Goal: Participate in discussion: Engage in conversation with other users on a specific topic

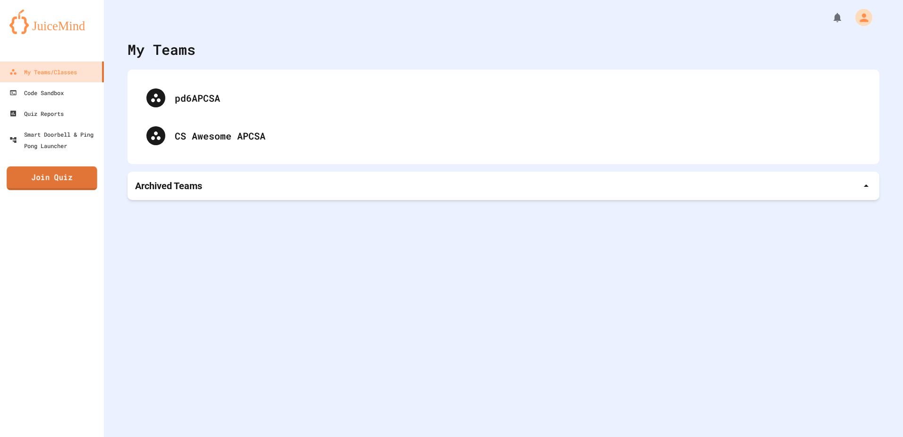
click at [29, 180] on link "Join Quiz" at bounding box center [52, 178] width 91 height 24
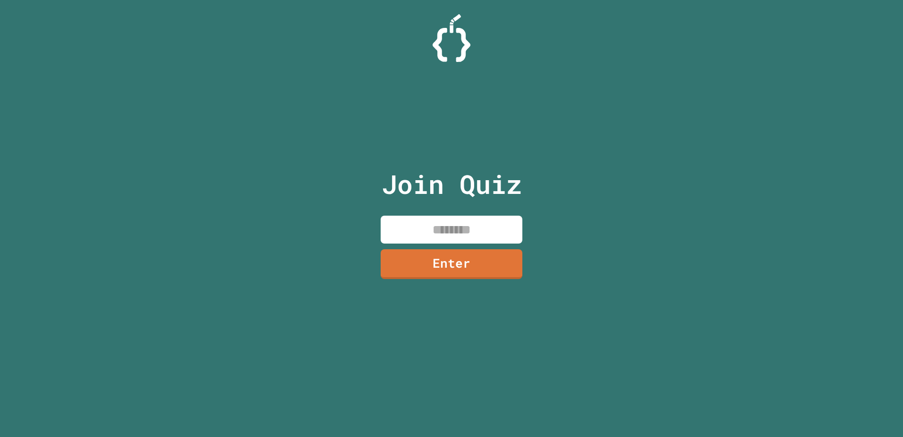
click at [459, 236] on input at bounding box center [452, 229] width 142 height 28
type input "********"
click at [469, 266] on link "Enter" at bounding box center [452, 262] width 134 height 31
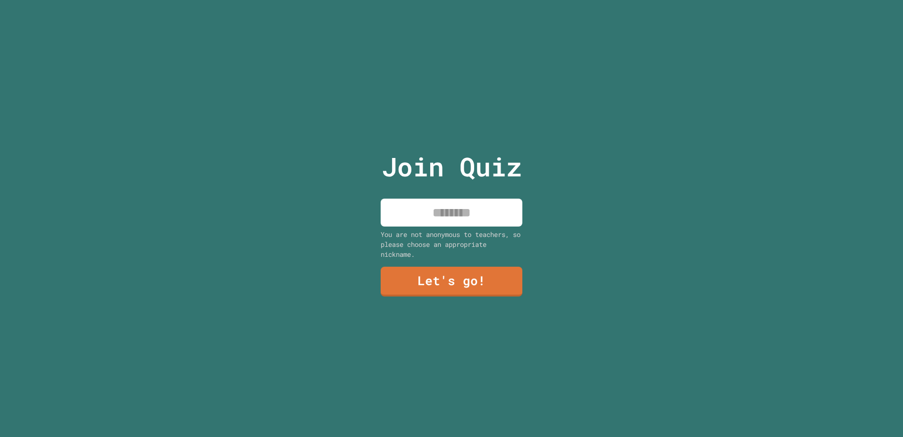
click at [423, 207] on input at bounding box center [452, 212] width 142 height 28
type input "*"
type input "******"
click at [454, 284] on link "Let's go!" at bounding box center [451, 281] width 141 height 30
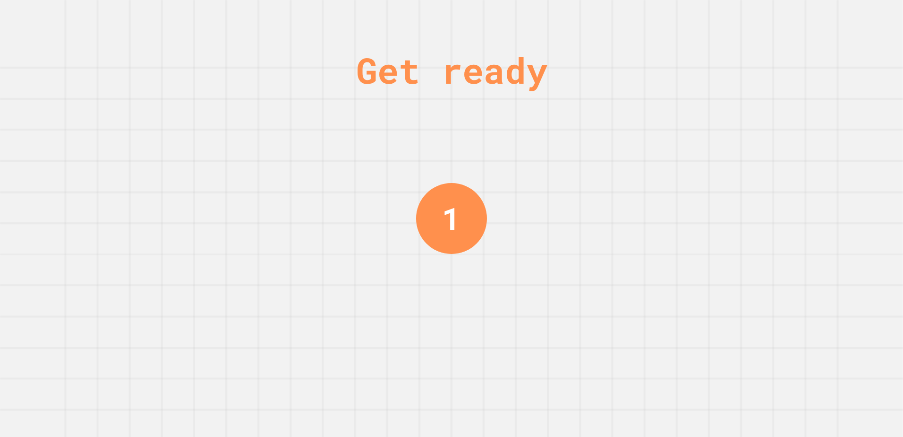
click at [557, 233] on div "Get ready 1" at bounding box center [451, 218] width 903 height 437
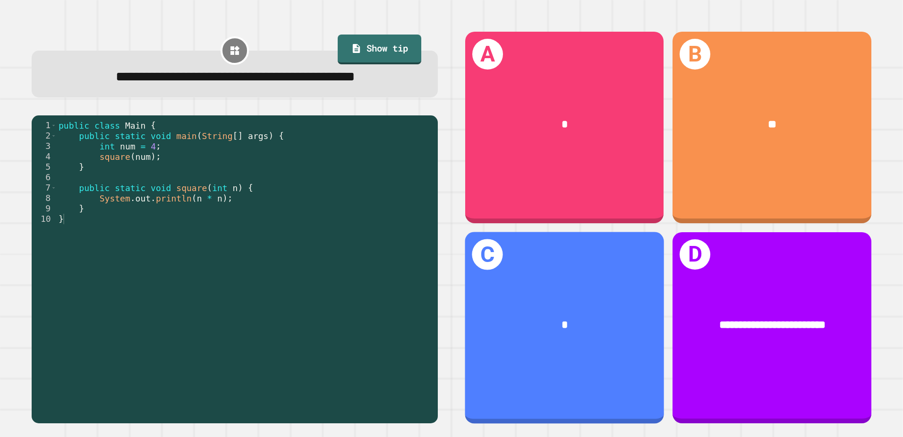
drag, startPoint x: 557, startPoint y: 233, endPoint x: 597, endPoint y: 264, distance: 50.3
click at [597, 264] on div "C *" at bounding box center [564, 328] width 199 height 192
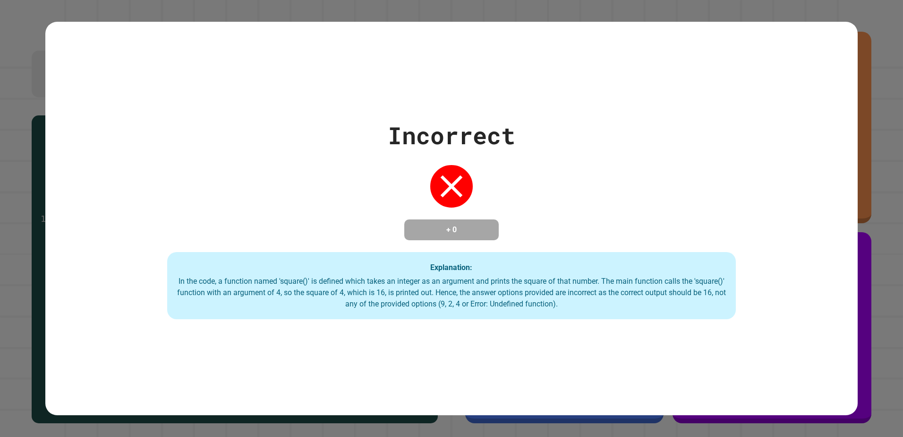
click at [258, 223] on div "Incorrect + 0 Explanation: In the code, a function named 'square()' is defined …" at bounding box center [451, 218] width 813 height 201
click at [254, 221] on div "Incorrect + 0 Explanation: In the code, a function named 'square()' is defined …" at bounding box center [451, 218] width 813 height 201
click at [253, 223] on div "Incorrect + 0 Explanation: In the code, a function named 'square()' is defined …" at bounding box center [451, 218] width 813 height 201
click at [252, 228] on div "Incorrect + 0 Explanation: In the code, a function named 'square()' is defined …" at bounding box center [451, 218] width 813 height 201
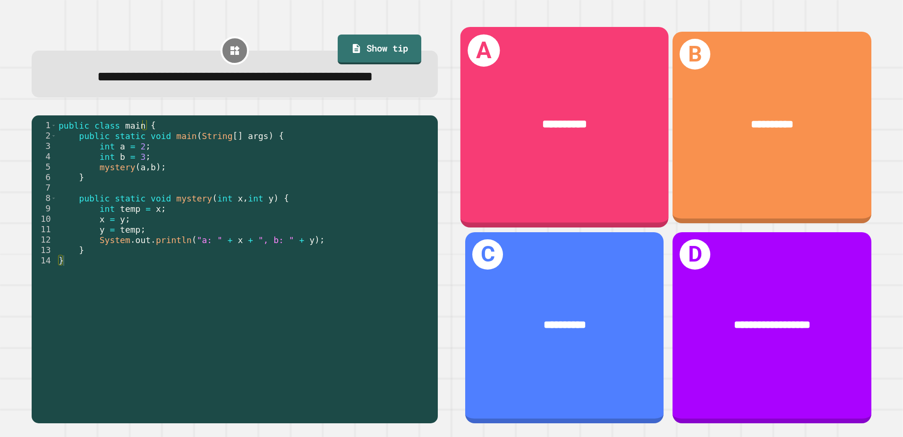
click at [556, 128] on span "**********" at bounding box center [564, 124] width 45 height 11
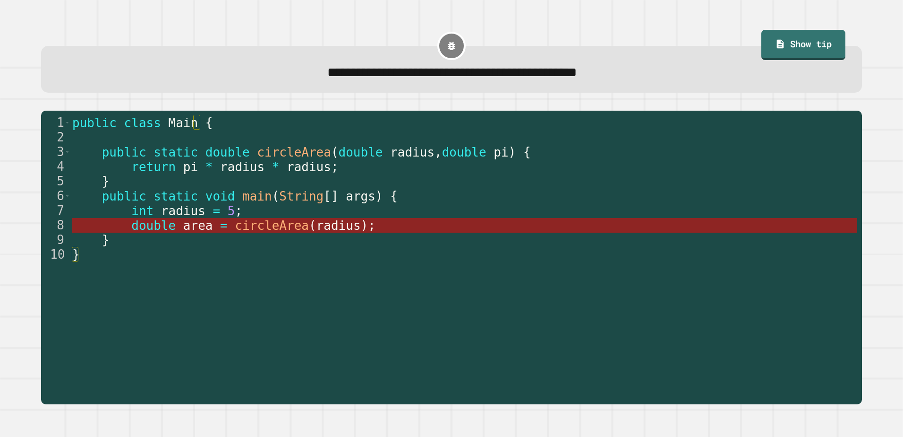
click at [184, 228] on span "area" at bounding box center [198, 225] width 30 height 14
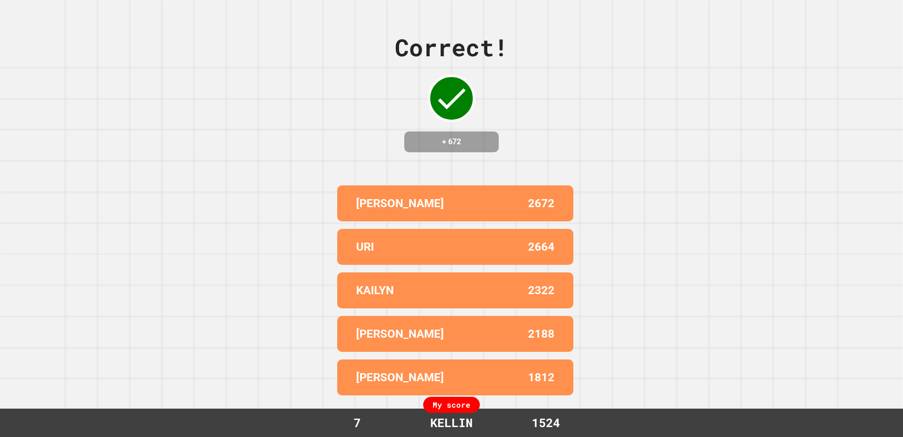
click at [202, 176] on div "Correct! + 672 [PERSON_NAME] 2672 URI 2664 [PERSON_NAME] 2322 [PERSON_NAME] 218…" at bounding box center [451, 218] width 903 height 437
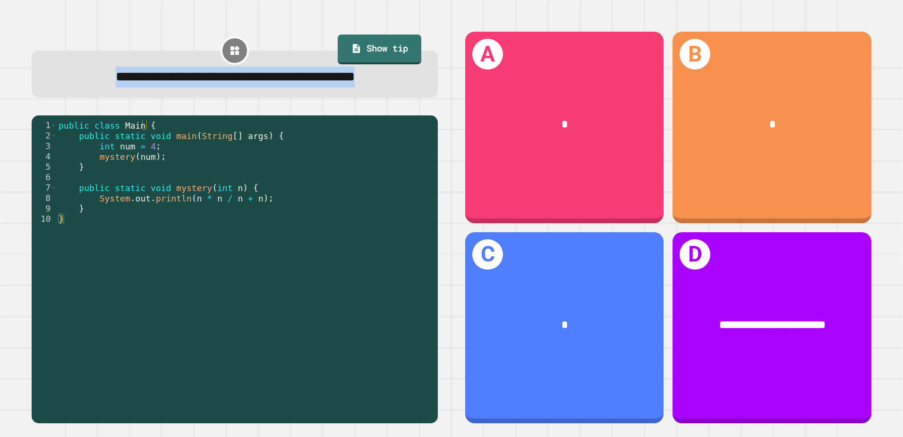
drag, startPoint x: 60, startPoint y: 81, endPoint x: 303, endPoint y: 119, distance: 245.8
click at [303, 97] on div "**********" at bounding box center [235, 74] width 406 height 47
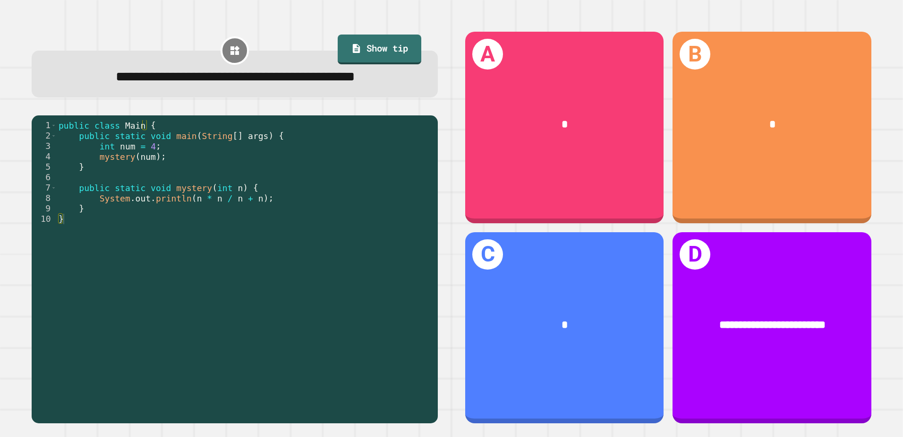
click at [70, 146] on div "public class Main { public static void main ( String [ ] args ) { int num = 4 ;…" at bounding box center [245, 255] width 377 height 270
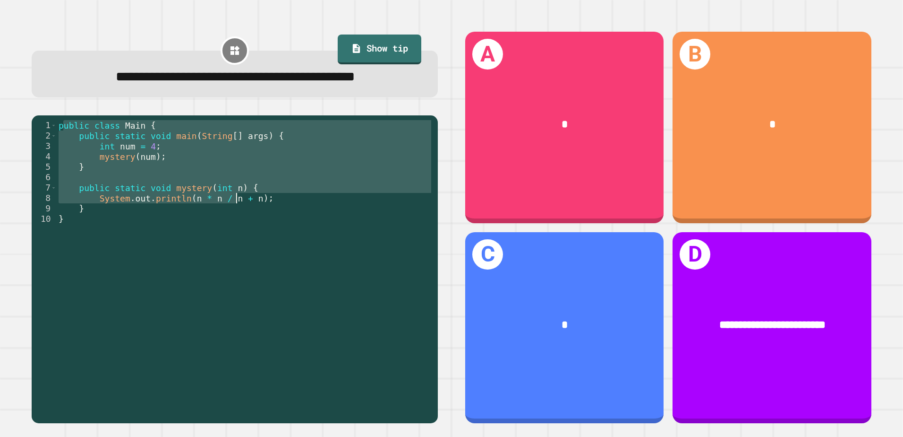
drag, startPoint x: 62, startPoint y: 150, endPoint x: 248, endPoint y: 225, distance: 200.3
click at [248, 225] on div "public class Main { public static void main ( String [ ] args ) { int num = 4 ;…" at bounding box center [245, 255] width 377 height 270
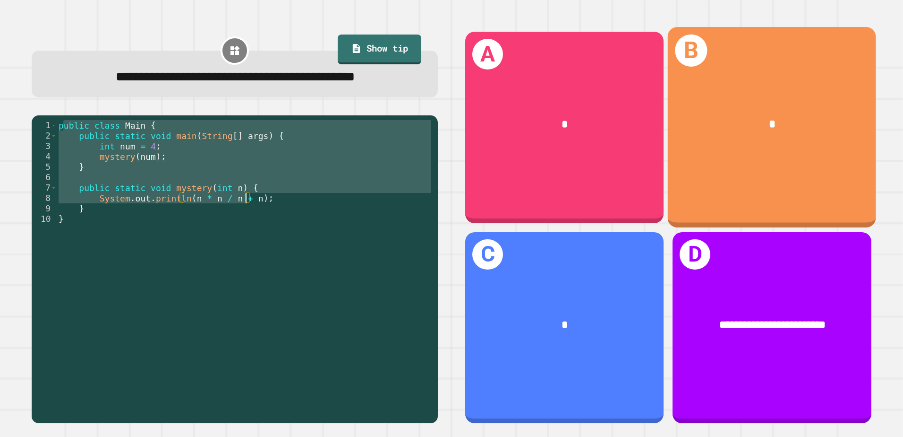
click at [789, 140] on div "*" at bounding box center [772, 124] width 208 height 63
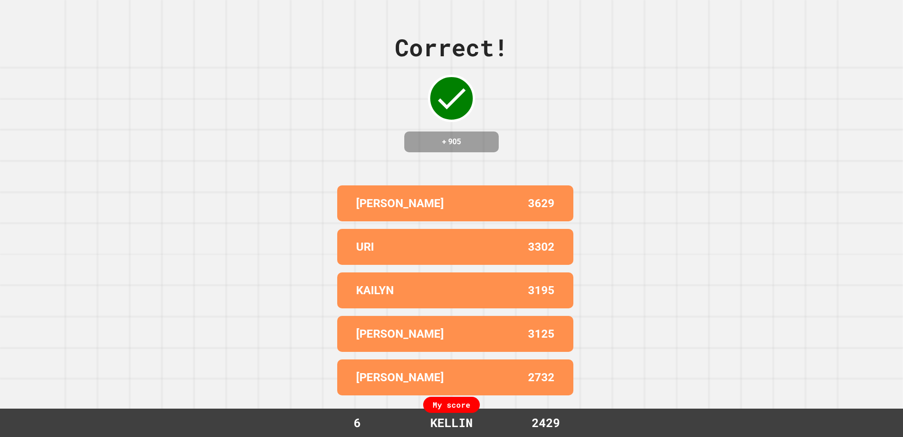
click at [577, 257] on div "Correct! + 905 [PERSON_NAME] 3629 URI 3302 KAILYN 3195 LUKE 3125 [PERSON_NAME] …" at bounding box center [451, 218] width 903 height 437
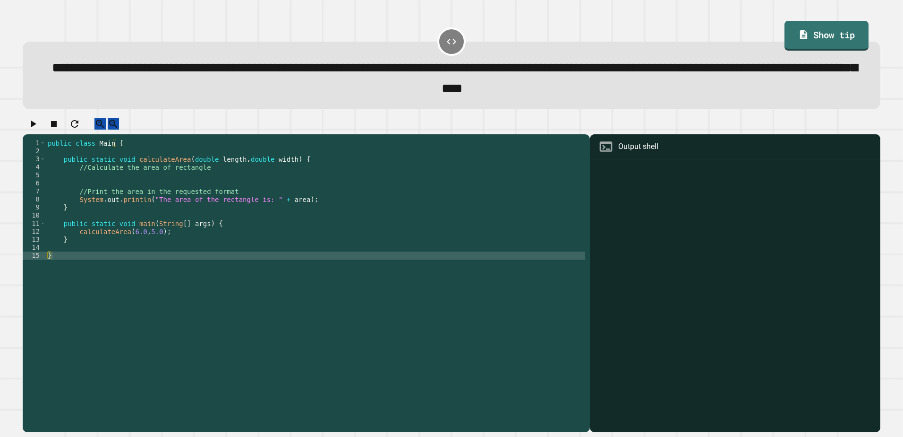
click at [203, 182] on div "public class Main { public static void calculateArea ( double length , double w…" at bounding box center [316, 275] width 540 height 273
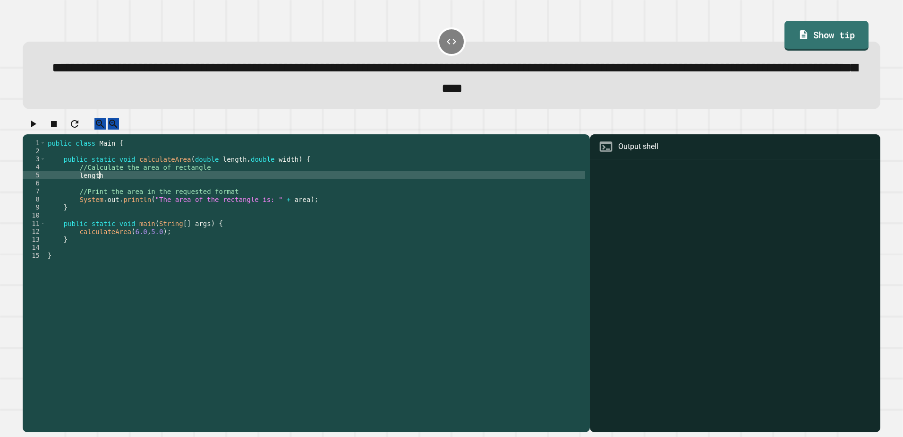
scroll to position [0, 3]
type textarea "*"
type textarea "**********"
click at [34, 129] on icon "button" at bounding box center [32, 123] width 11 height 11
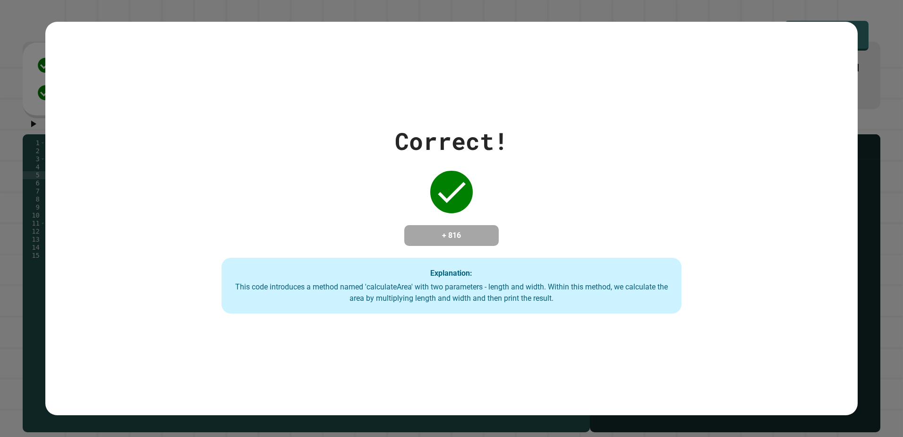
click at [74, 155] on div "Correct! + 816 Explanation: This code introduces a method named 'calculateArea'…" at bounding box center [451, 218] width 813 height 190
drag, startPoint x: 74, startPoint y: 155, endPoint x: 167, endPoint y: 140, distance: 93.8
click at [168, 141] on div "Correct! + 816 Explanation: This code introduces a method named 'calculateArea'…" at bounding box center [452, 218] width 658 height 190
drag, startPoint x: 809, startPoint y: 272, endPoint x: 624, endPoint y: 190, distance: 202.3
click at [672, 200] on div "Correct! + 816 Explanation: This code introduces a method named 'calculateArea'…" at bounding box center [452, 218] width 658 height 190
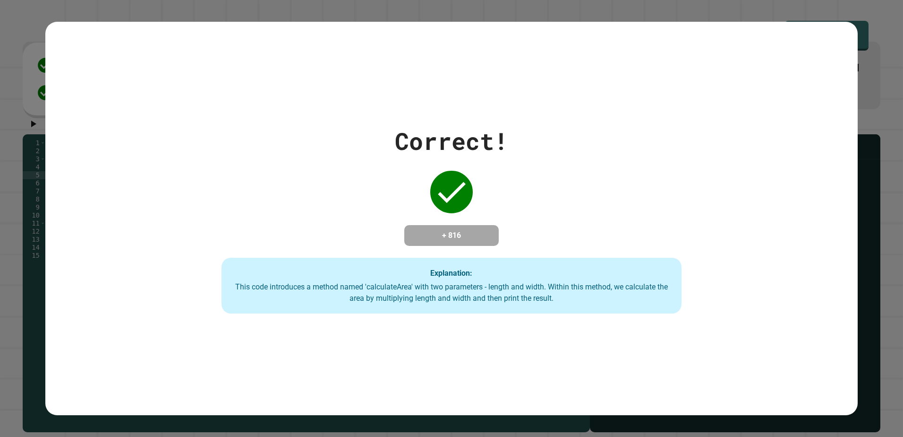
drag, startPoint x: 543, startPoint y: 180, endPoint x: 539, endPoint y: 179, distance: 4.7
drag, startPoint x: 539, startPoint y: 179, endPoint x: 258, endPoint y: 166, distance: 281.4
click at [258, 166] on div "Correct! + 816 Explanation: This code introduces a method named 'calculateArea'…" at bounding box center [452, 218] width 658 height 190
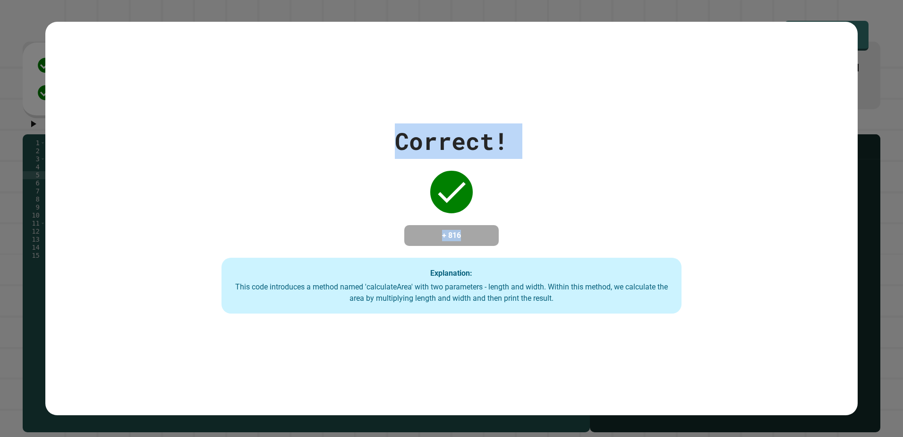
click at [123, 169] on div "Correct! + 816 Explanation: This code introduces a method named 'calculateArea'…" at bounding box center [452, 218] width 658 height 190
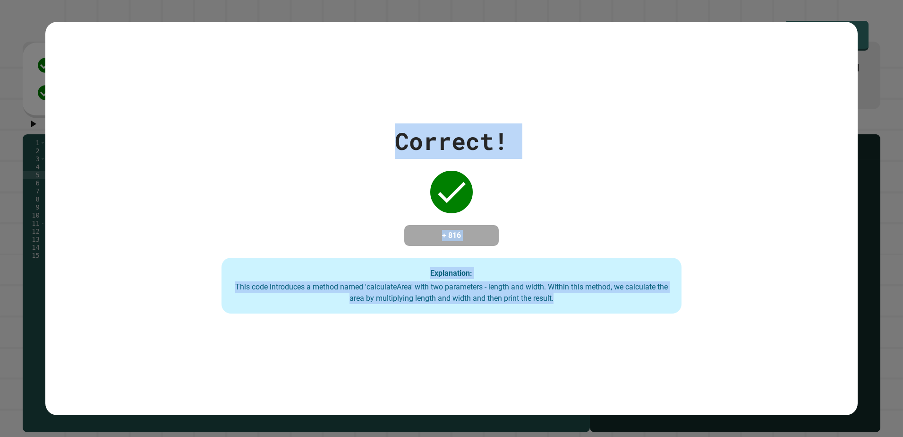
drag, startPoint x: 427, startPoint y: 177, endPoint x: 756, endPoint y: 320, distance: 359.3
click at [756, 320] on div "Correct! + 816 Explanation: This code introduces a method named 'calculateArea'…" at bounding box center [451, 218] width 813 height 393
drag, startPoint x: 756, startPoint y: 320, endPoint x: 742, endPoint y: 260, distance: 62.2
click at [745, 260] on div "Correct! + 816 Explanation: This code introduces a method named 'calculateArea'…" at bounding box center [452, 218] width 658 height 190
click at [726, 231] on div "Correct! + 816 Explanation: This code introduces a method named 'calculateArea'…" at bounding box center [452, 218] width 658 height 190
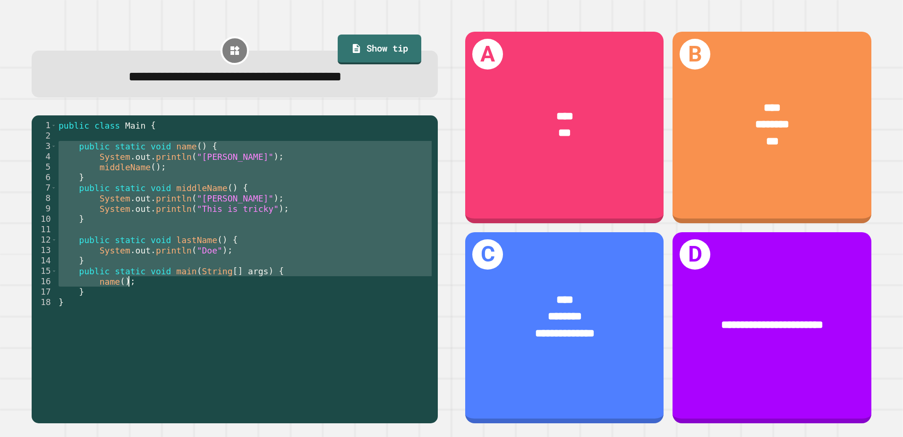
drag, startPoint x: 61, startPoint y: 147, endPoint x: 281, endPoint y: 282, distance: 257.3
click at [281, 282] on div "public class Main { public static void name ( ) { System . out . println ( "[PE…" at bounding box center [245, 265] width 377 height 291
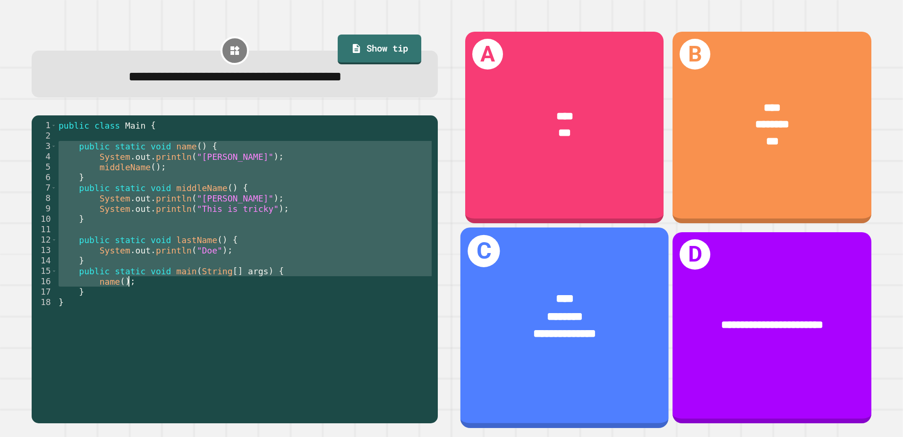
click at [520, 325] on div "**********" at bounding box center [565, 333] width 163 height 17
